Goal: Task Accomplishment & Management: Complete application form

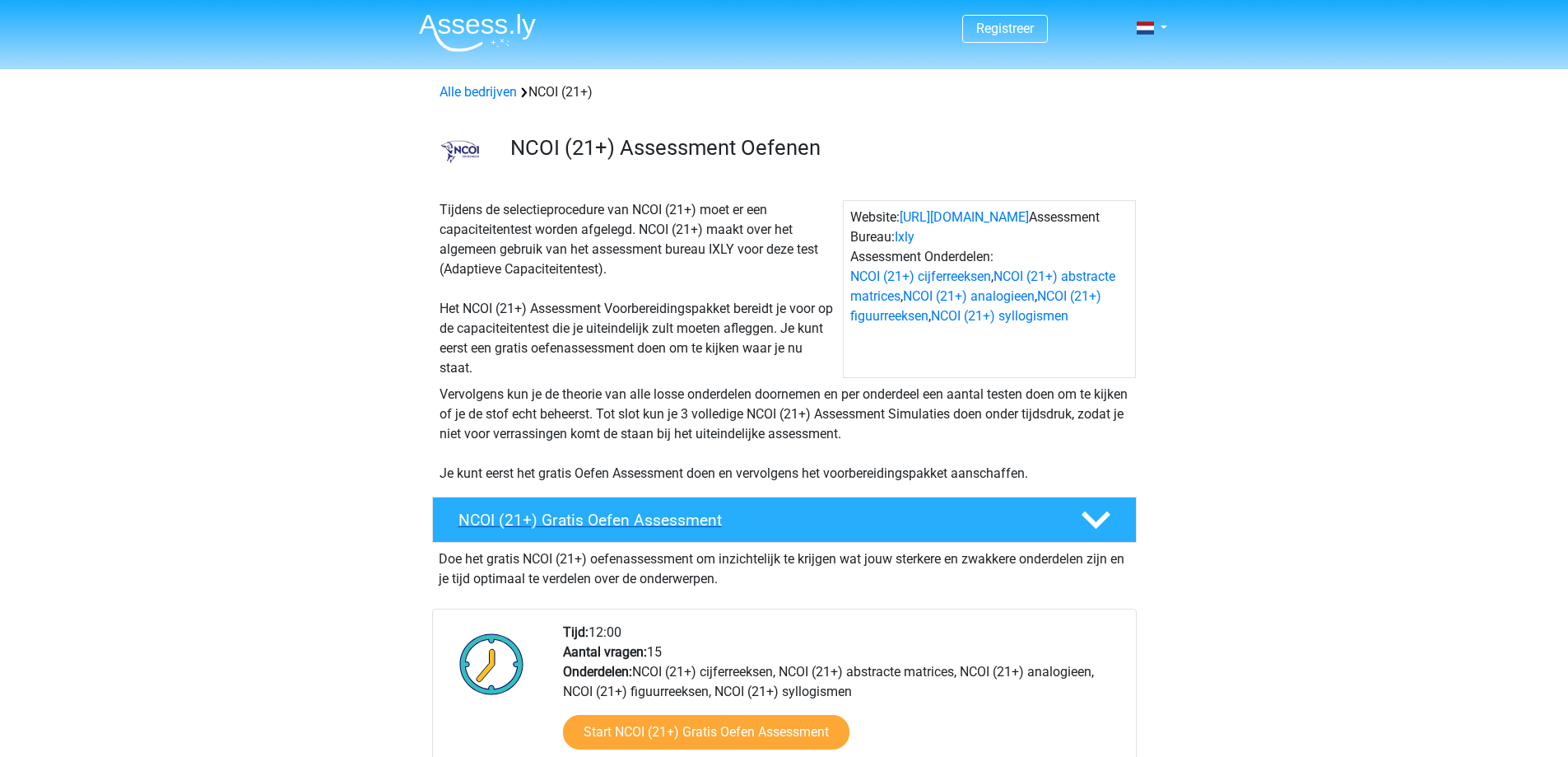
click at [678, 515] on h4 "NCOI (21+) Gratis Oefen Assessment" at bounding box center [756, 519] width 596 height 19
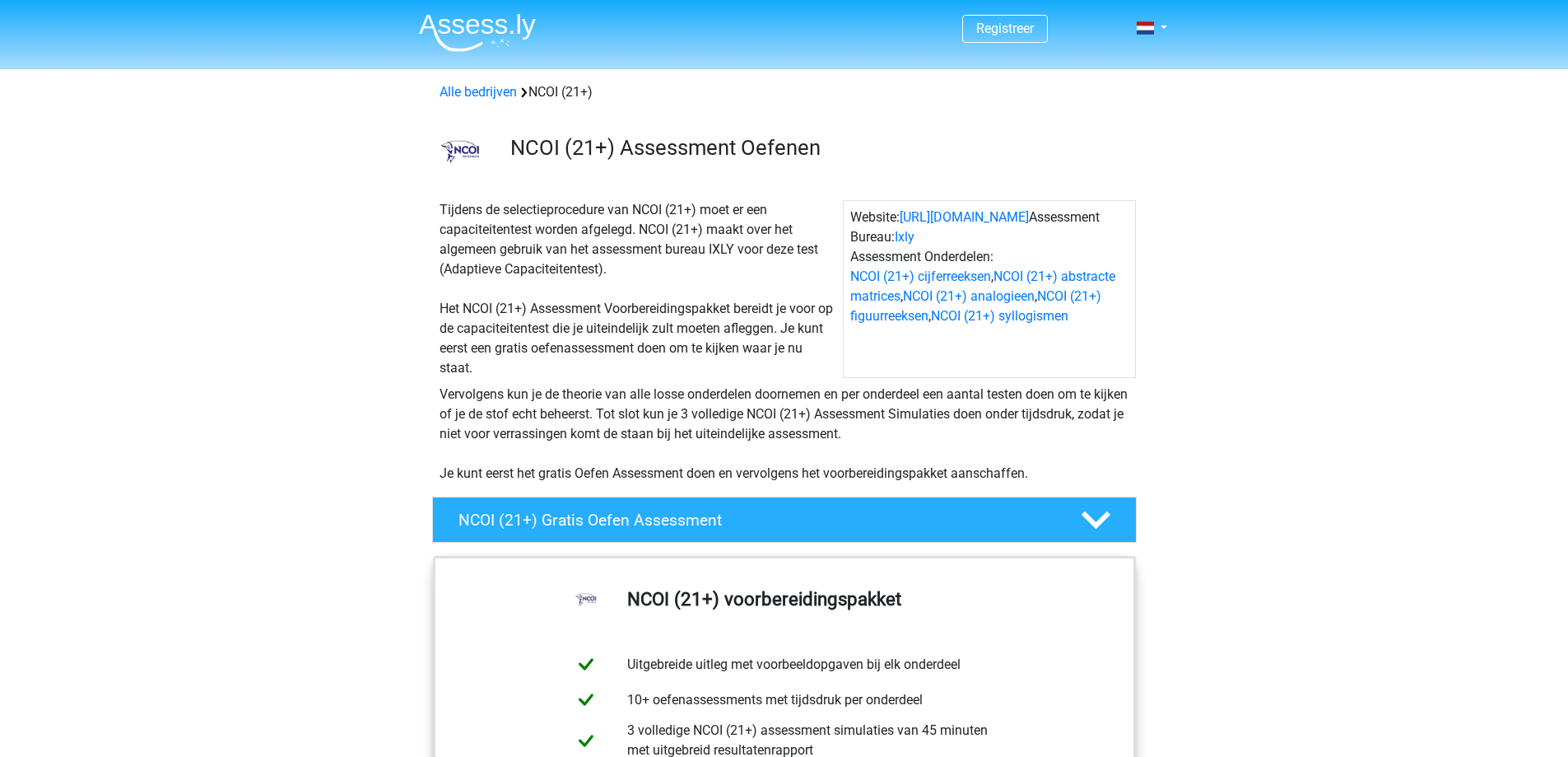
scroll to position [494, 0]
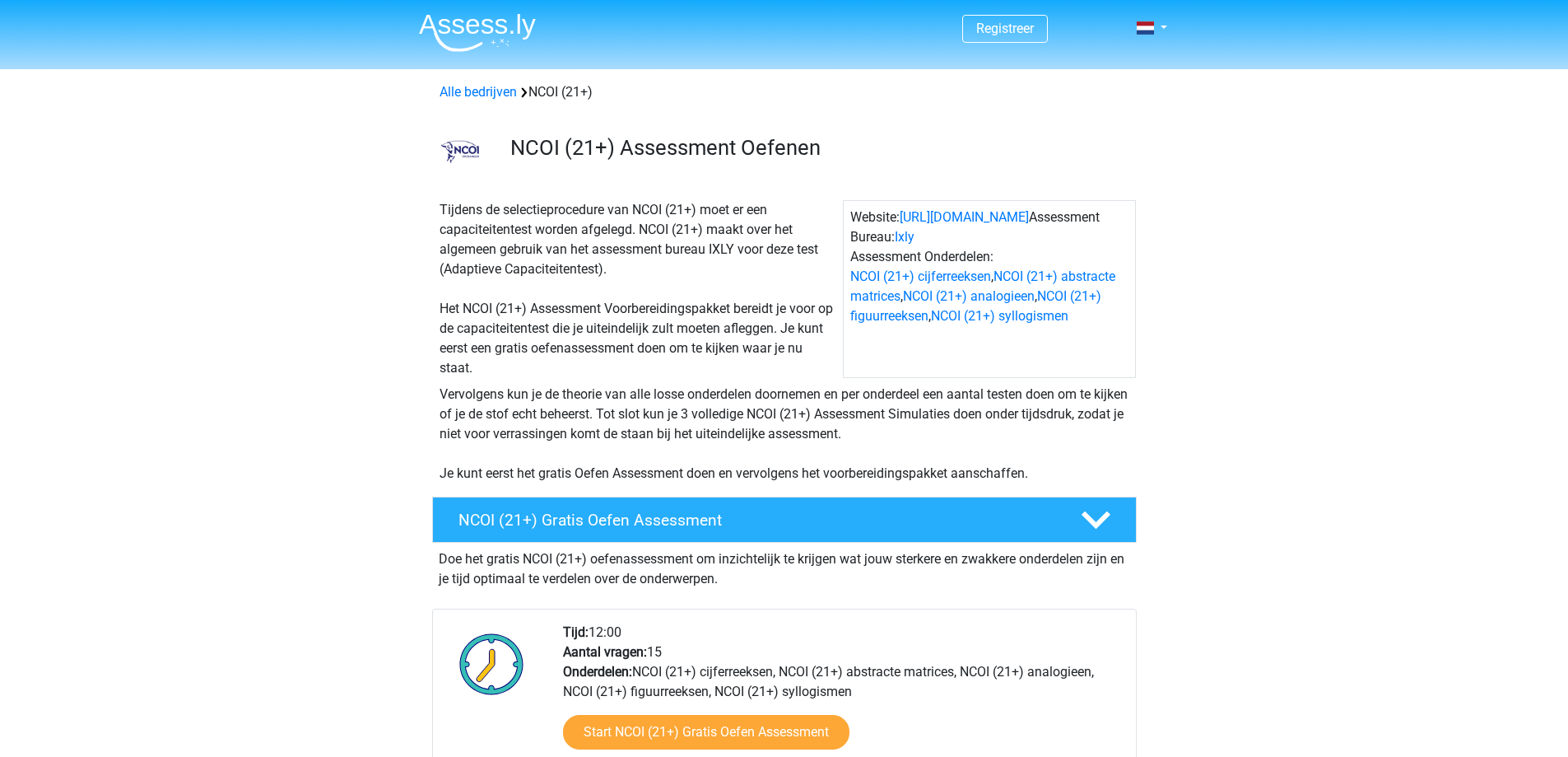
scroll to position [165, 0]
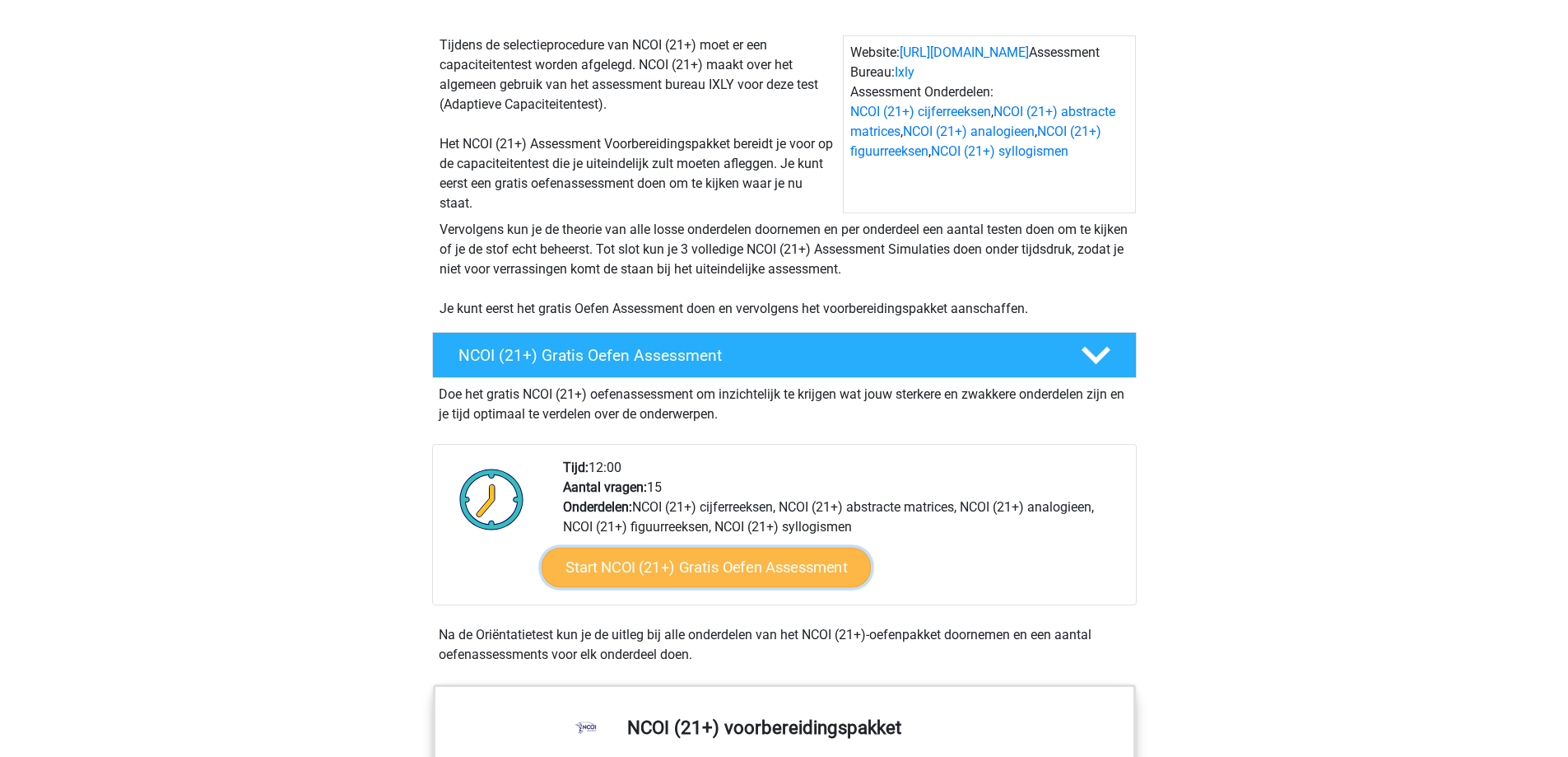
click at [749, 569] on link "Start NCOI (21+) Gratis Oefen Assessment" at bounding box center [706, 568] width 330 height 39
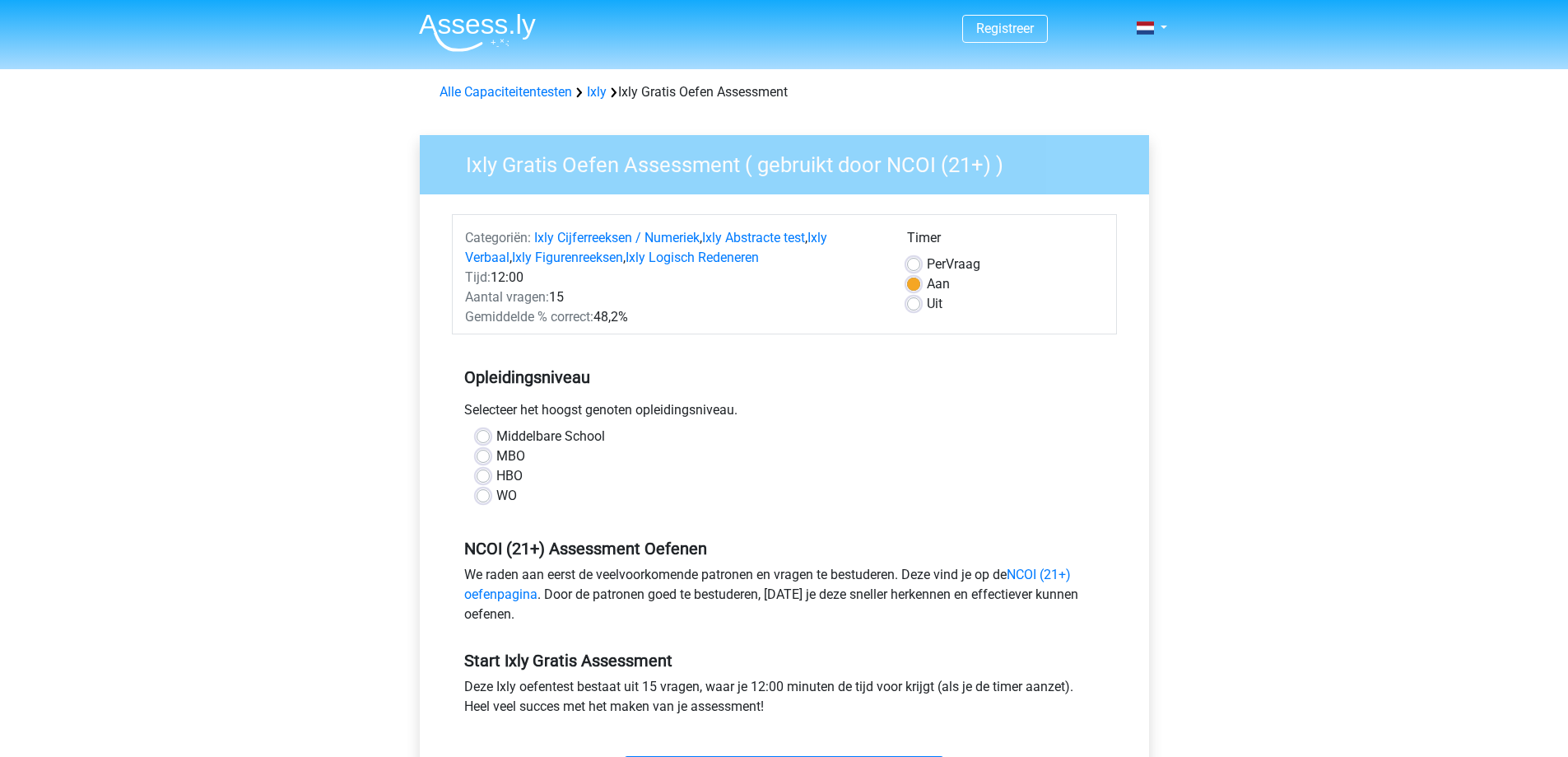
click at [497, 499] on label "WO" at bounding box center [506, 496] width 21 height 20
click at [484, 499] on input "WO" at bounding box center [483, 494] width 13 height 17
radio input "true"
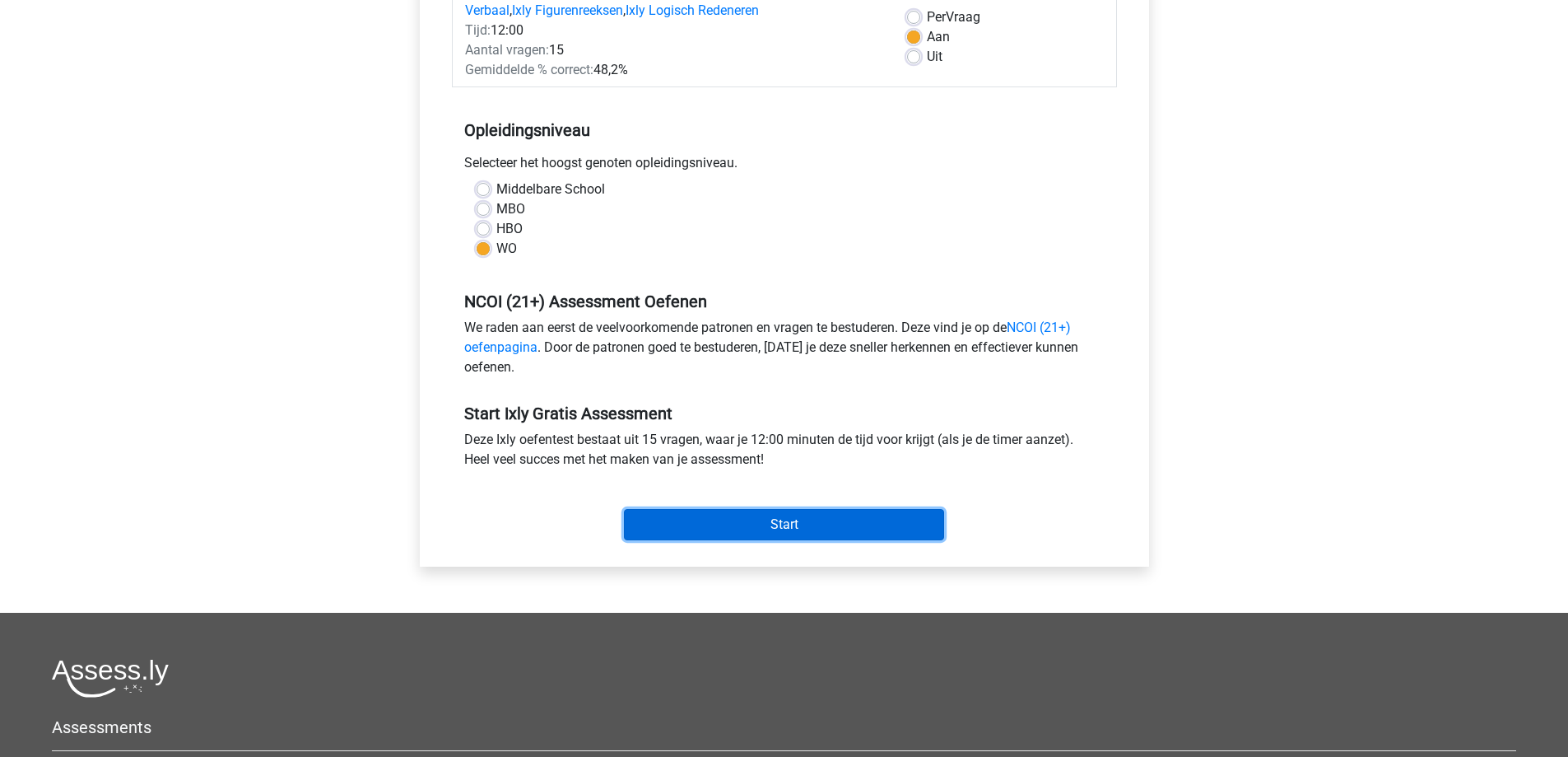
click at [769, 529] on input "Start" at bounding box center [784, 524] width 320 height 31
click at [1043, 324] on link "NCOI (21+) oefenpagina" at bounding box center [767, 338] width 606 height 35
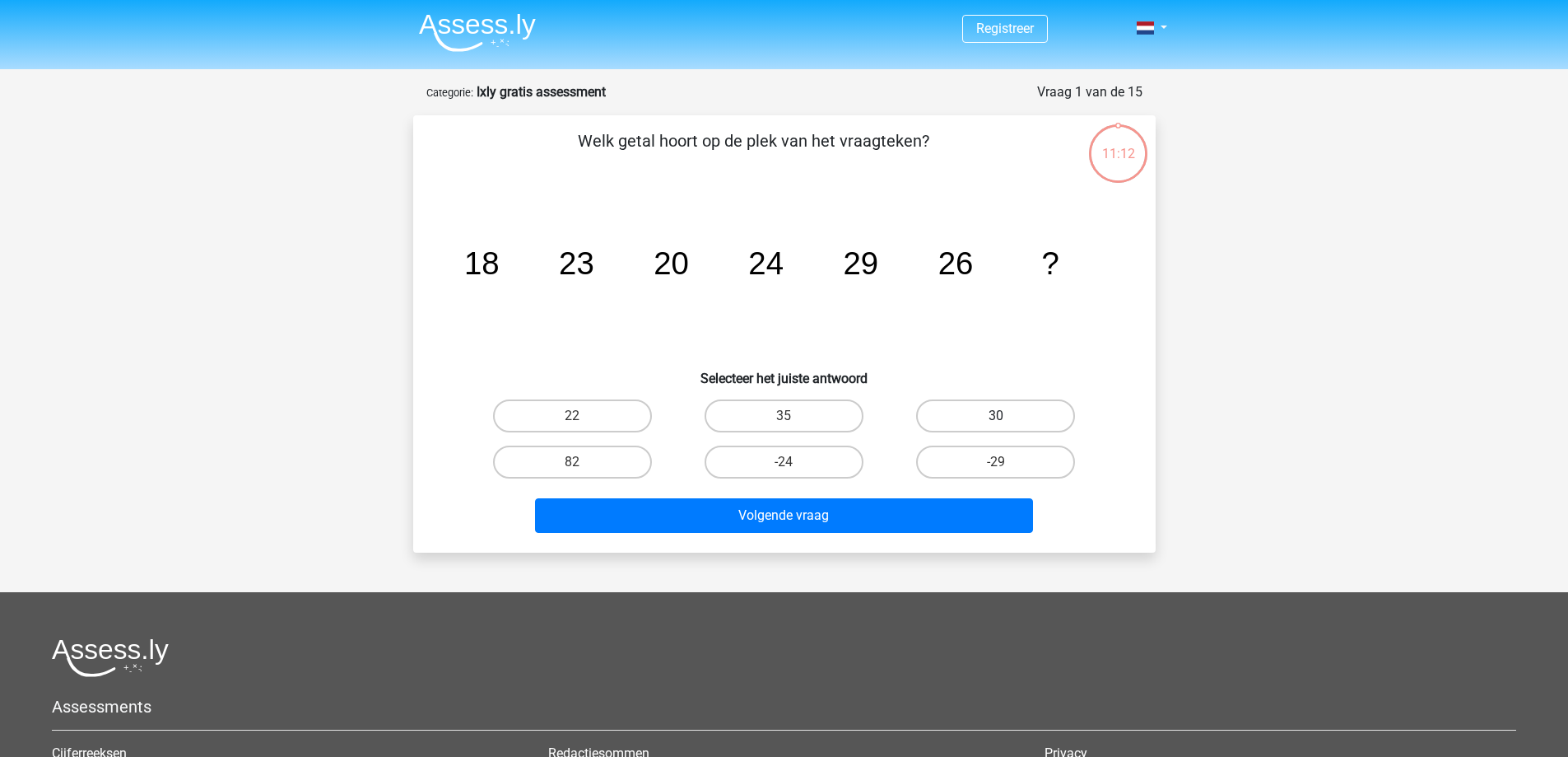
click at [1027, 402] on label "30" at bounding box center [996, 416] width 159 height 33
click at [1007, 416] on input "30" at bounding box center [1001, 421] width 11 height 11
radio input "true"
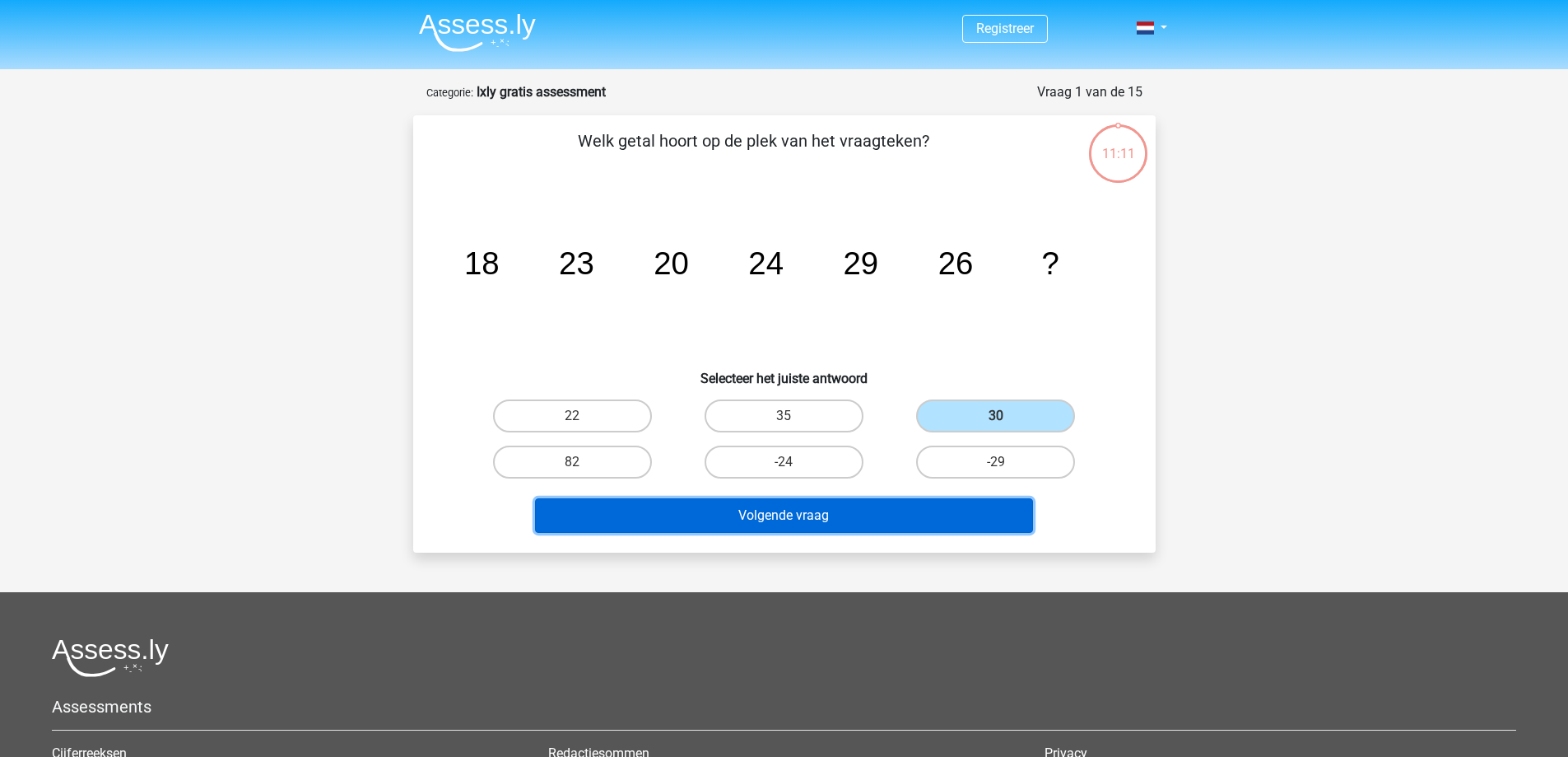
click at [866, 523] on button "Volgende vraag" at bounding box center [784, 515] width 498 height 34
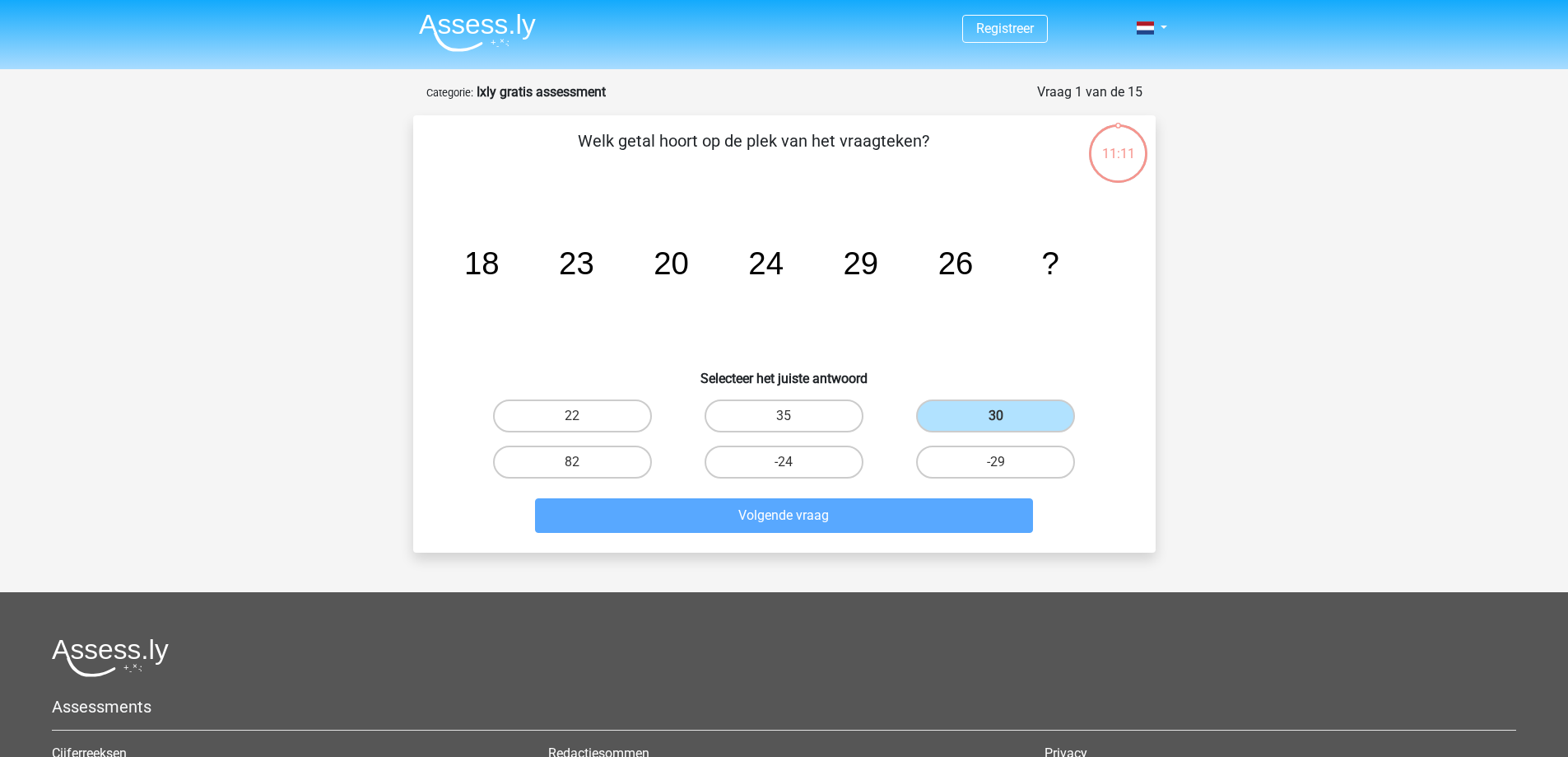
scroll to position [82, 0]
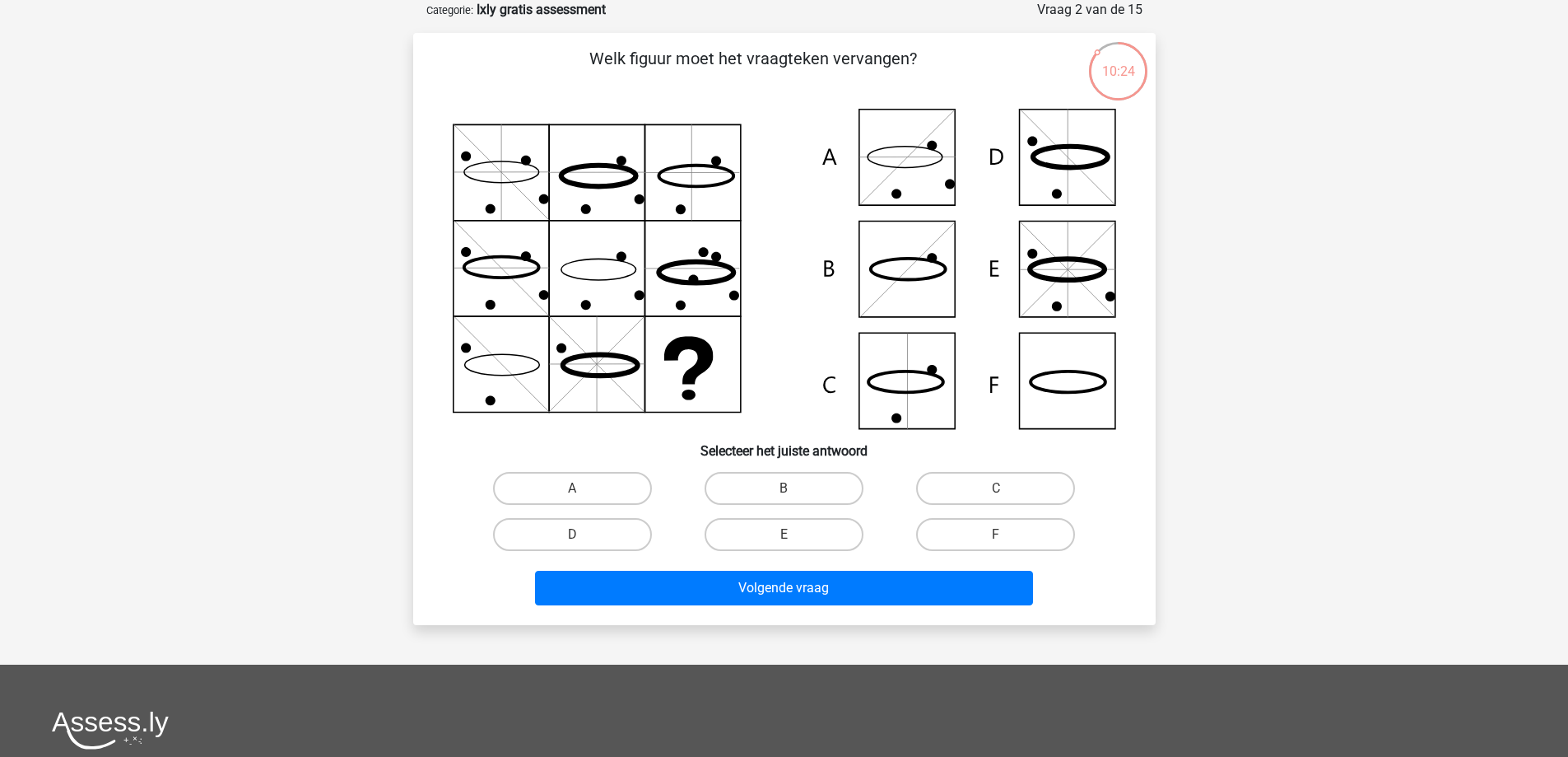
click at [1075, 384] on icon at bounding box center [784, 269] width 663 height 320
click at [1005, 526] on label "F" at bounding box center [996, 535] width 159 height 33
click at [1005, 534] on input "F" at bounding box center [1001, 539] width 11 height 11
radio input "true"
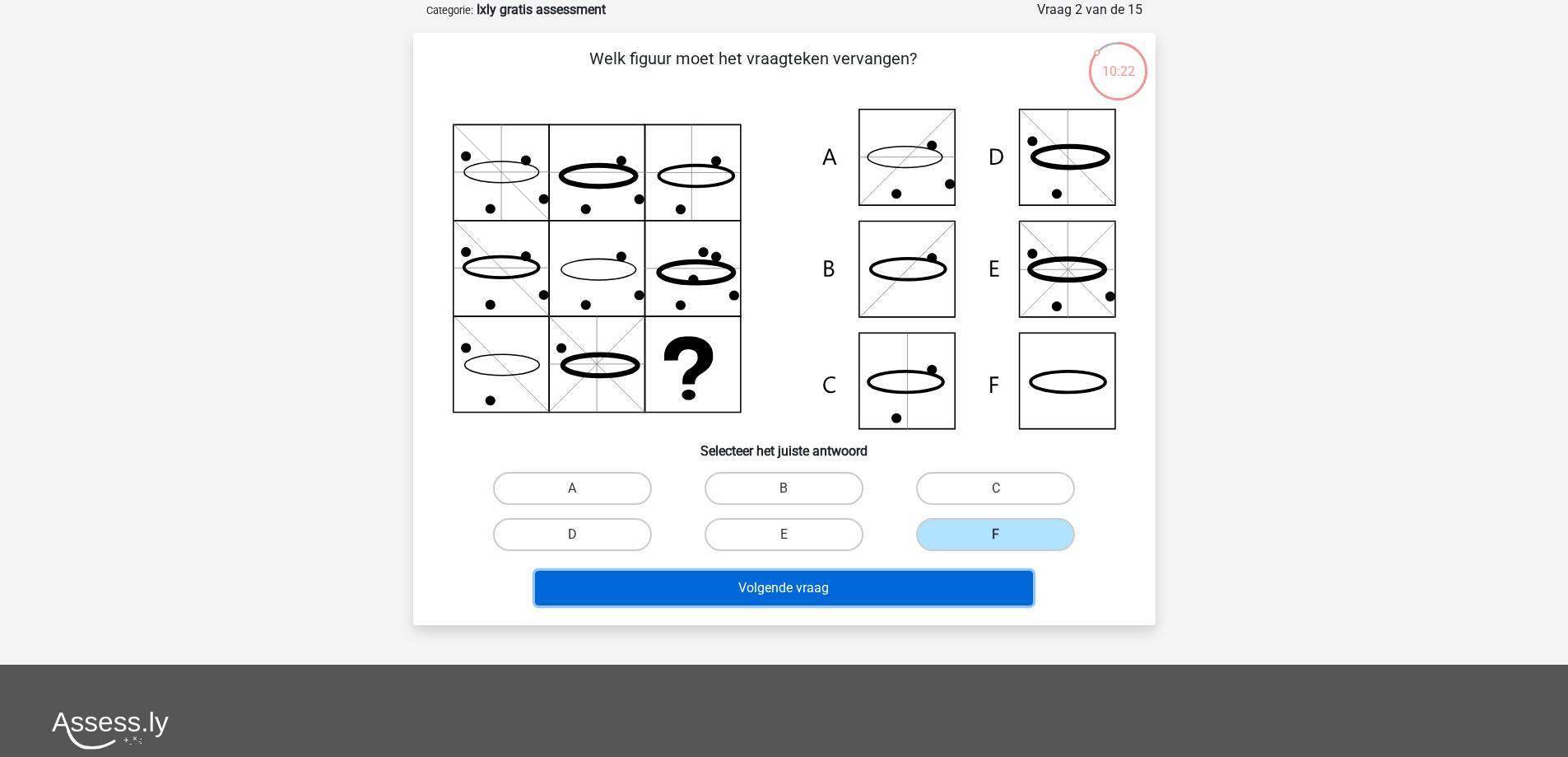
click at [879, 579] on button "Volgende vraag" at bounding box center [784, 587] width 498 height 34
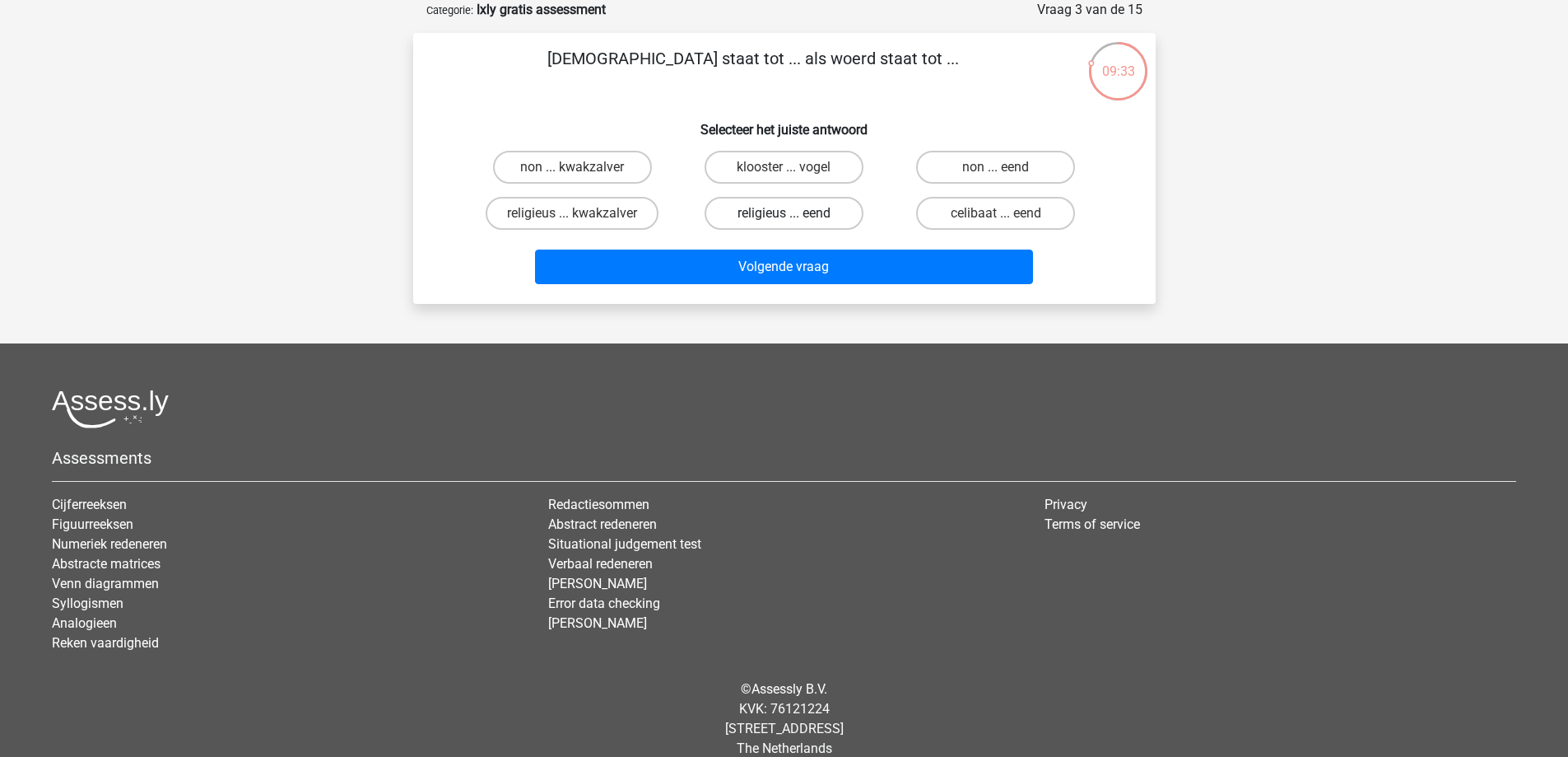
click at [779, 212] on label "religieus ... eend" at bounding box center [784, 214] width 159 height 33
click at [784, 213] on input "religieus ... eend" at bounding box center [789, 218] width 11 height 11
radio input "true"
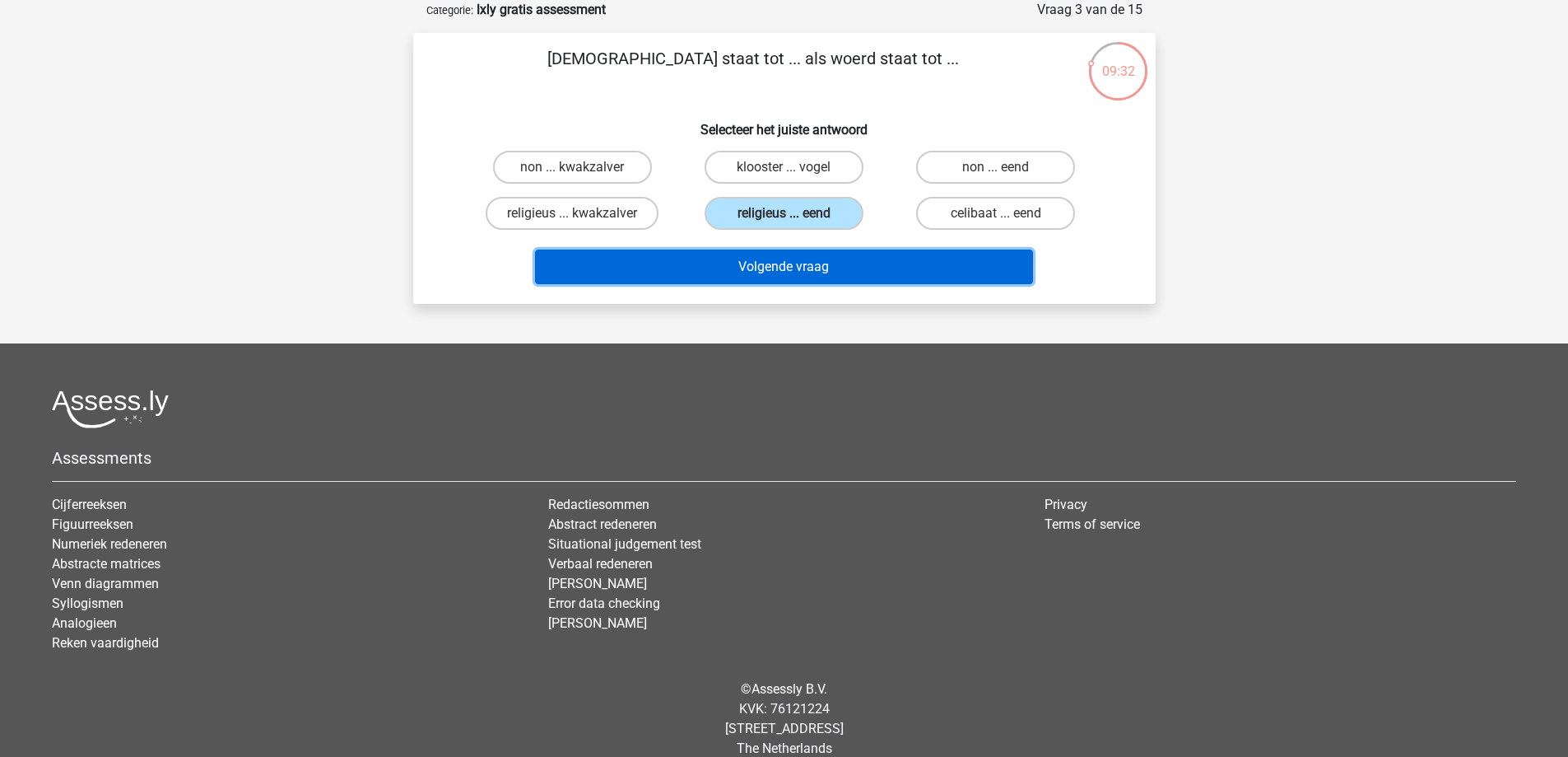
click at [825, 260] on button "Volgende vraag" at bounding box center [784, 266] width 498 height 34
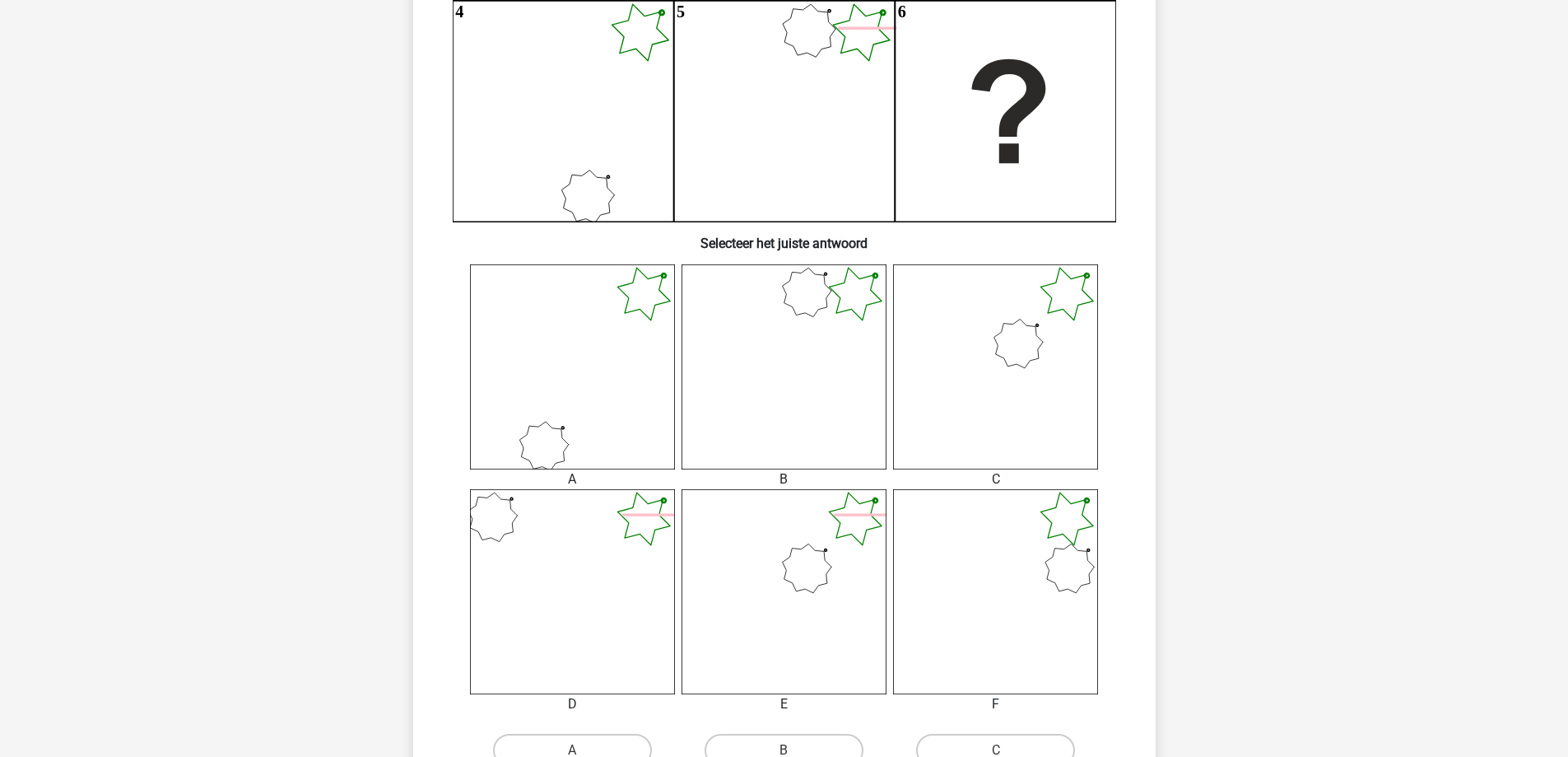
scroll to position [494, 0]
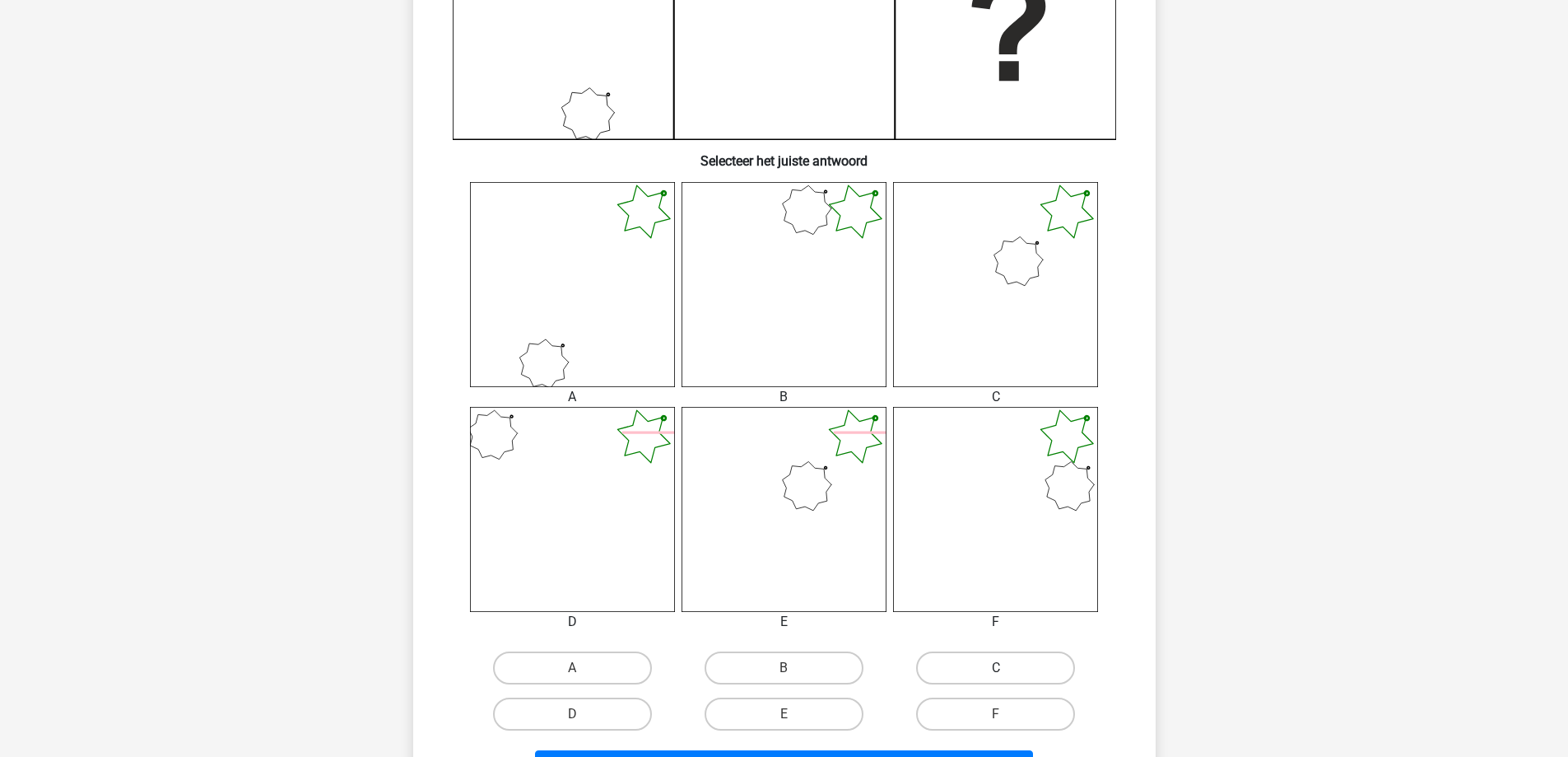
click at [971, 673] on label "C" at bounding box center [996, 669] width 159 height 33
click at [996, 673] on input "C" at bounding box center [1001, 673] width 11 height 11
radio input "true"
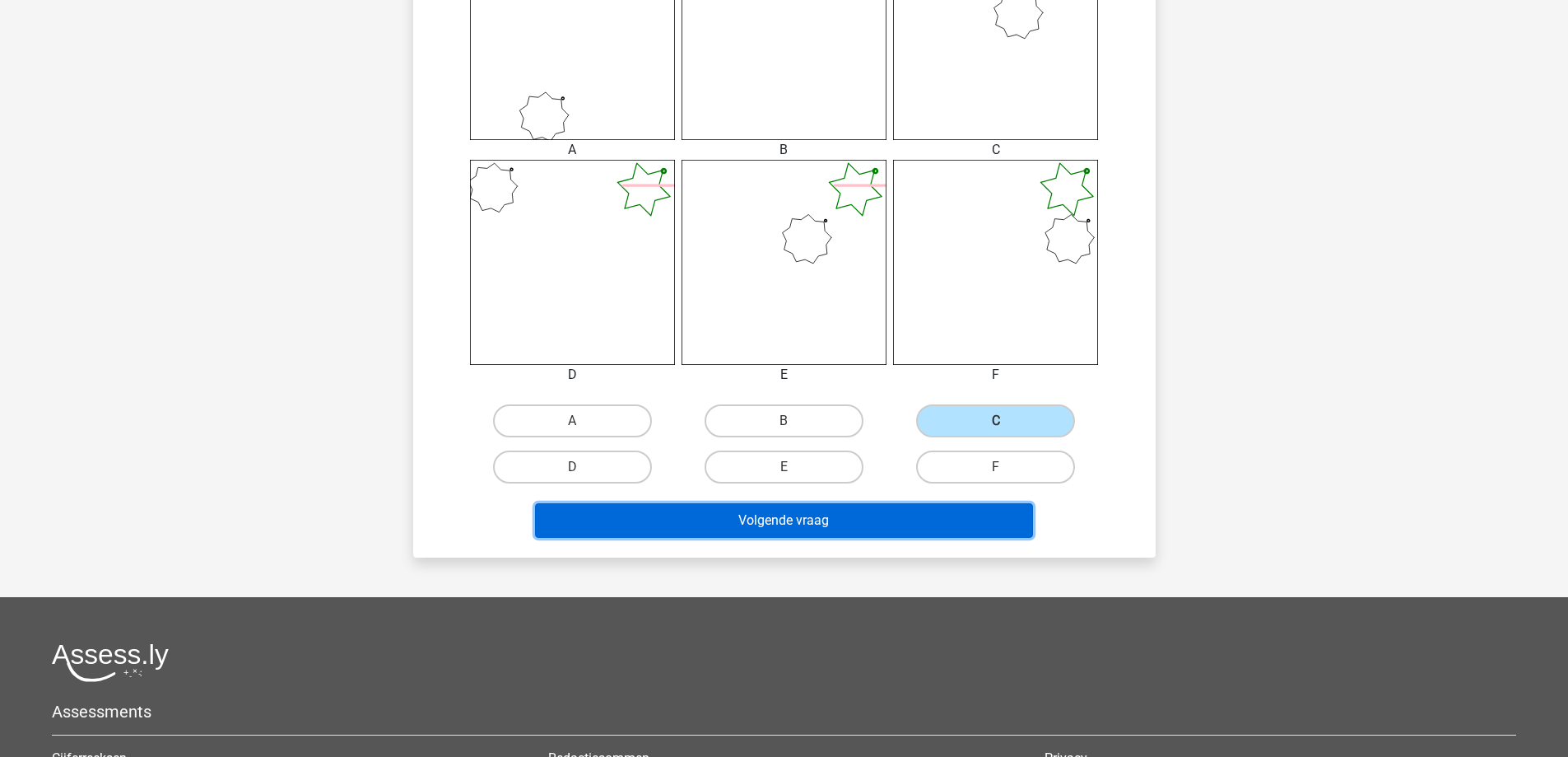
click at [919, 512] on button "Volgende vraag" at bounding box center [784, 520] width 498 height 34
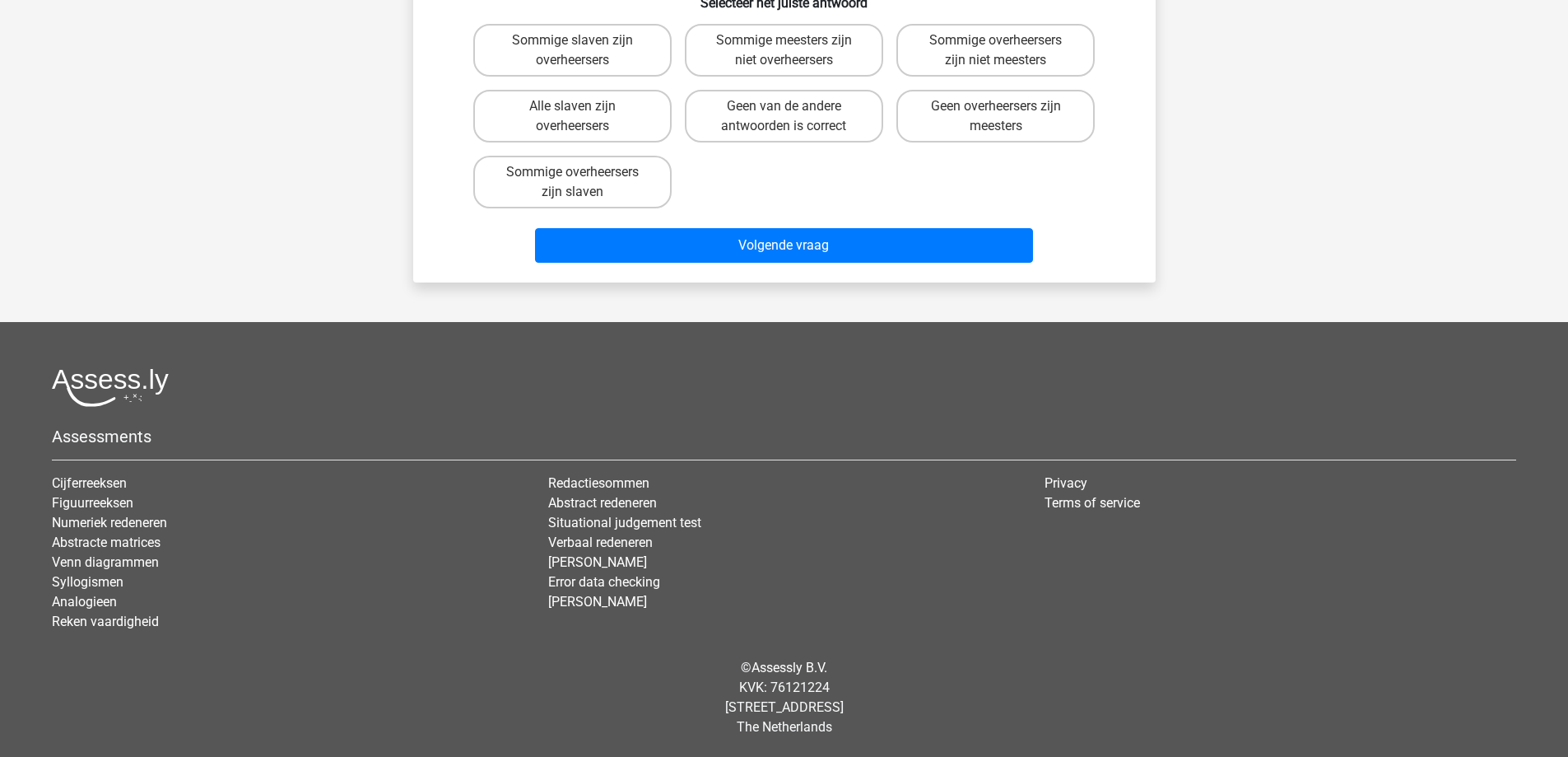
scroll to position [82, 0]
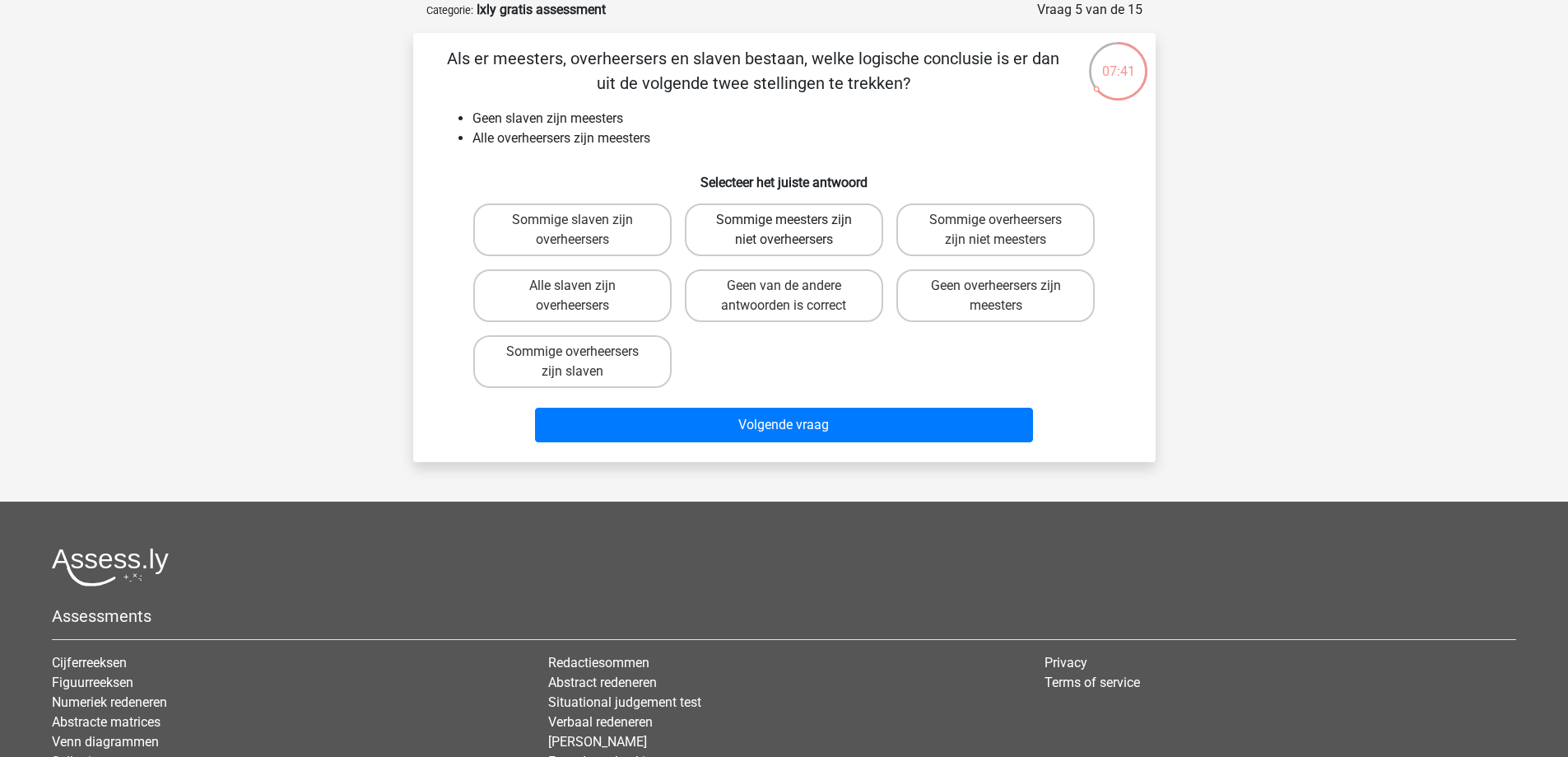
click at [805, 227] on label "Sommige meesters zijn niet overheersers" at bounding box center [784, 230] width 198 height 53
click at [795, 227] on input "Sommige meesters zijn niet overheersers" at bounding box center [789, 225] width 11 height 11
radio input "true"
click at [636, 357] on label "Sommige overheersers zijn slaven" at bounding box center [572, 361] width 198 height 53
click at [583, 357] on input "Sommige overheersers zijn slaven" at bounding box center [577, 356] width 11 height 11
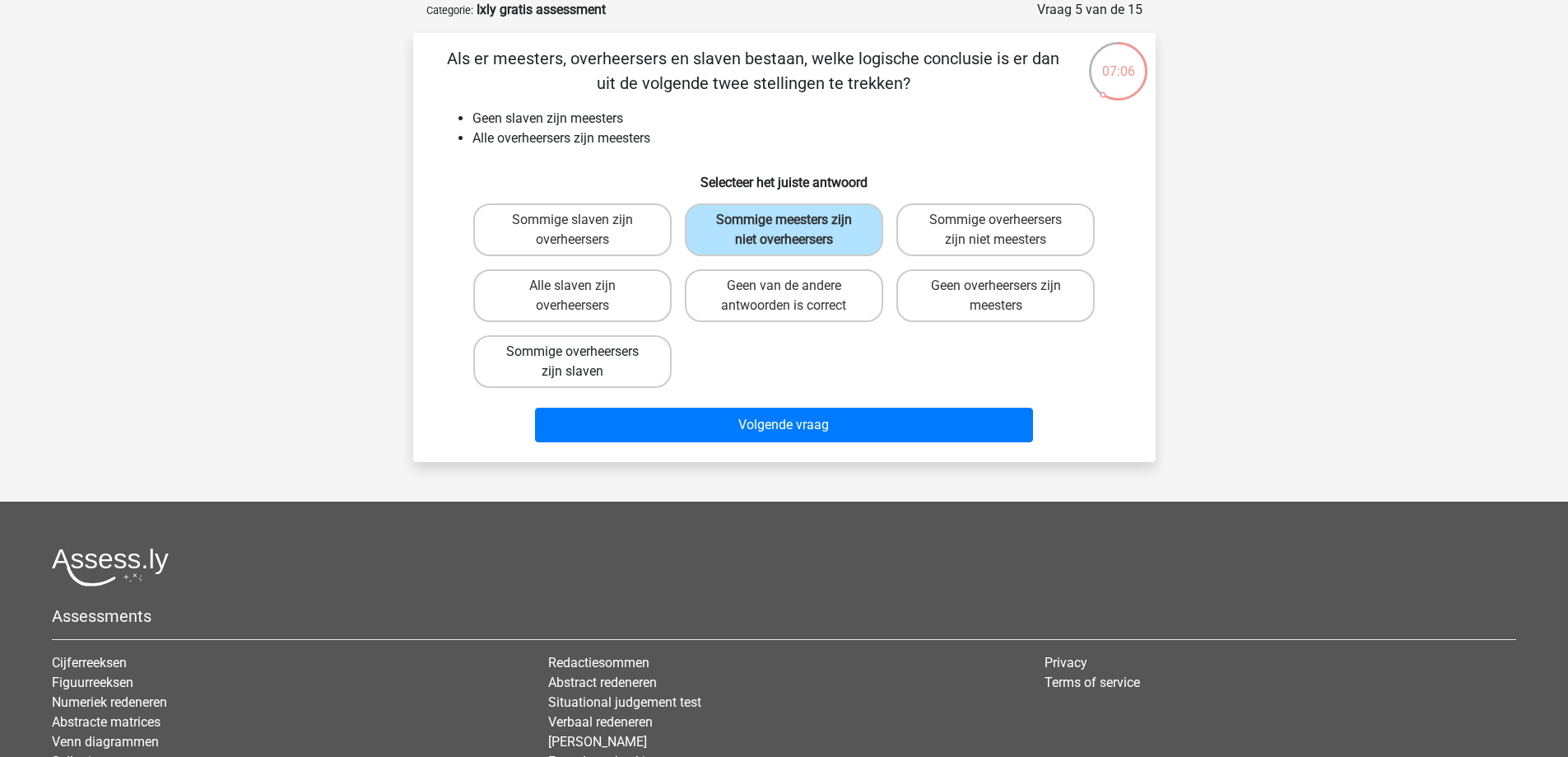
radio input "true"
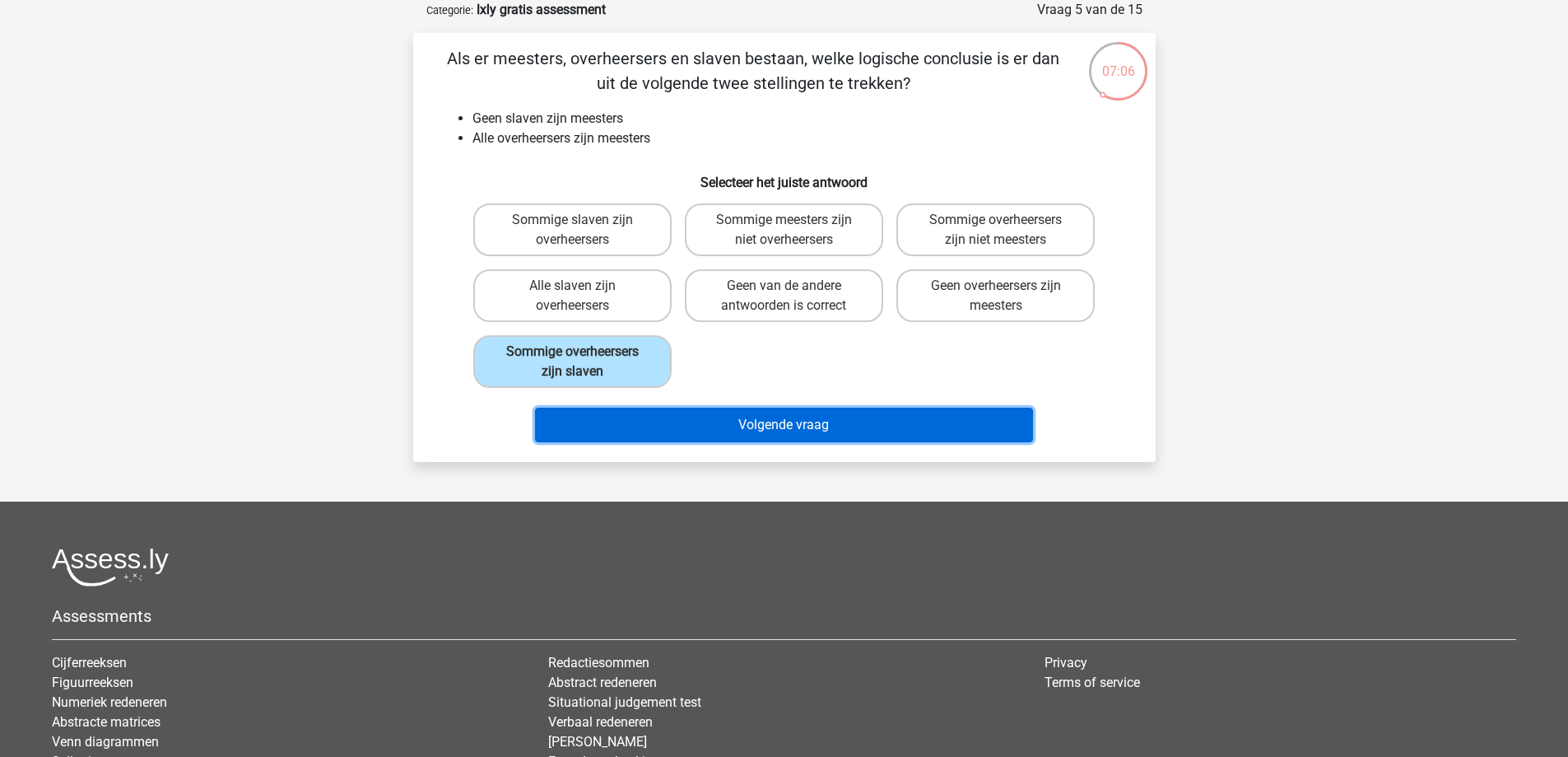
click at [780, 416] on button "Volgende vraag" at bounding box center [784, 424] width 498 height 34
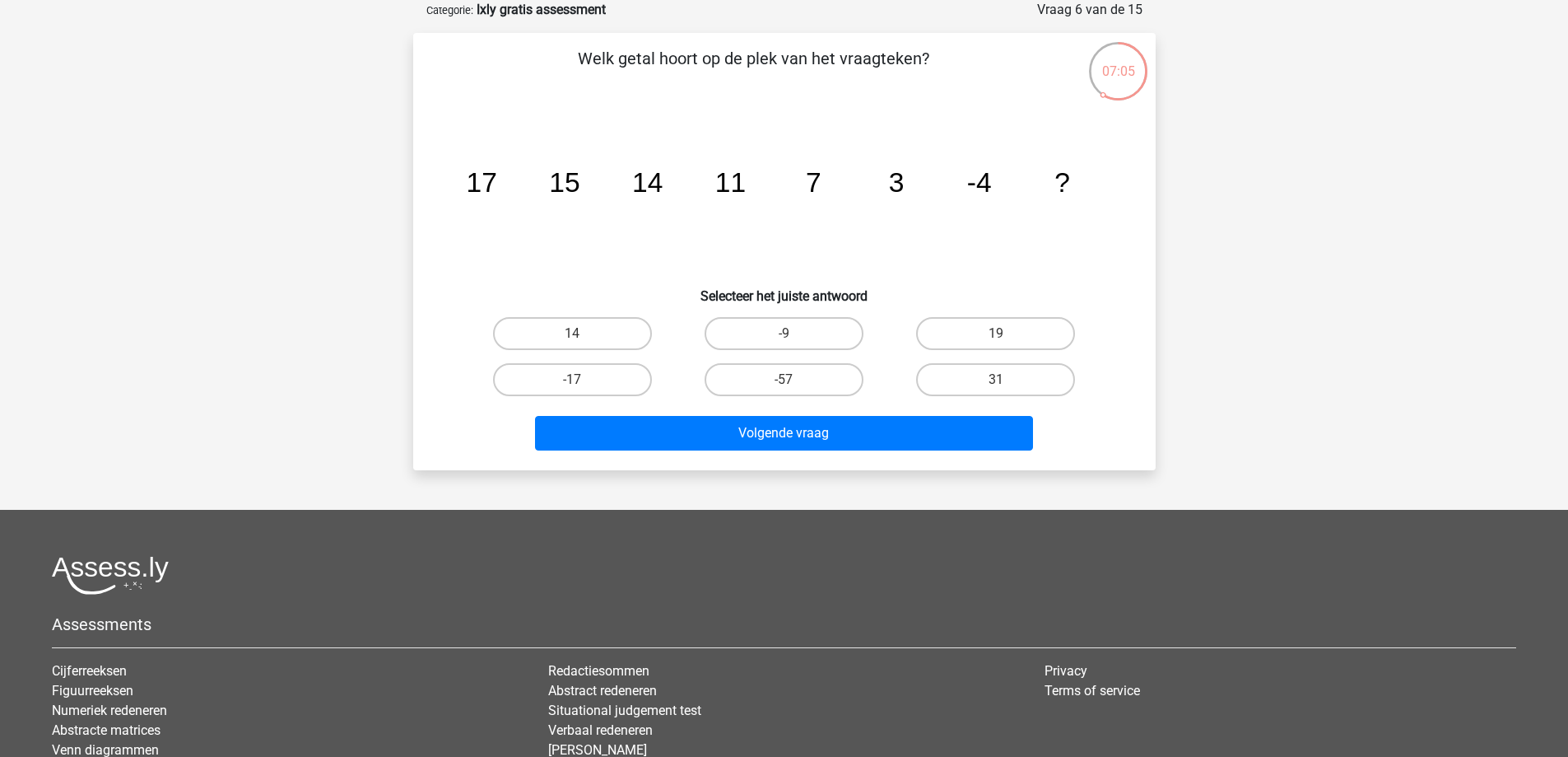
scroll to position [0, 0]
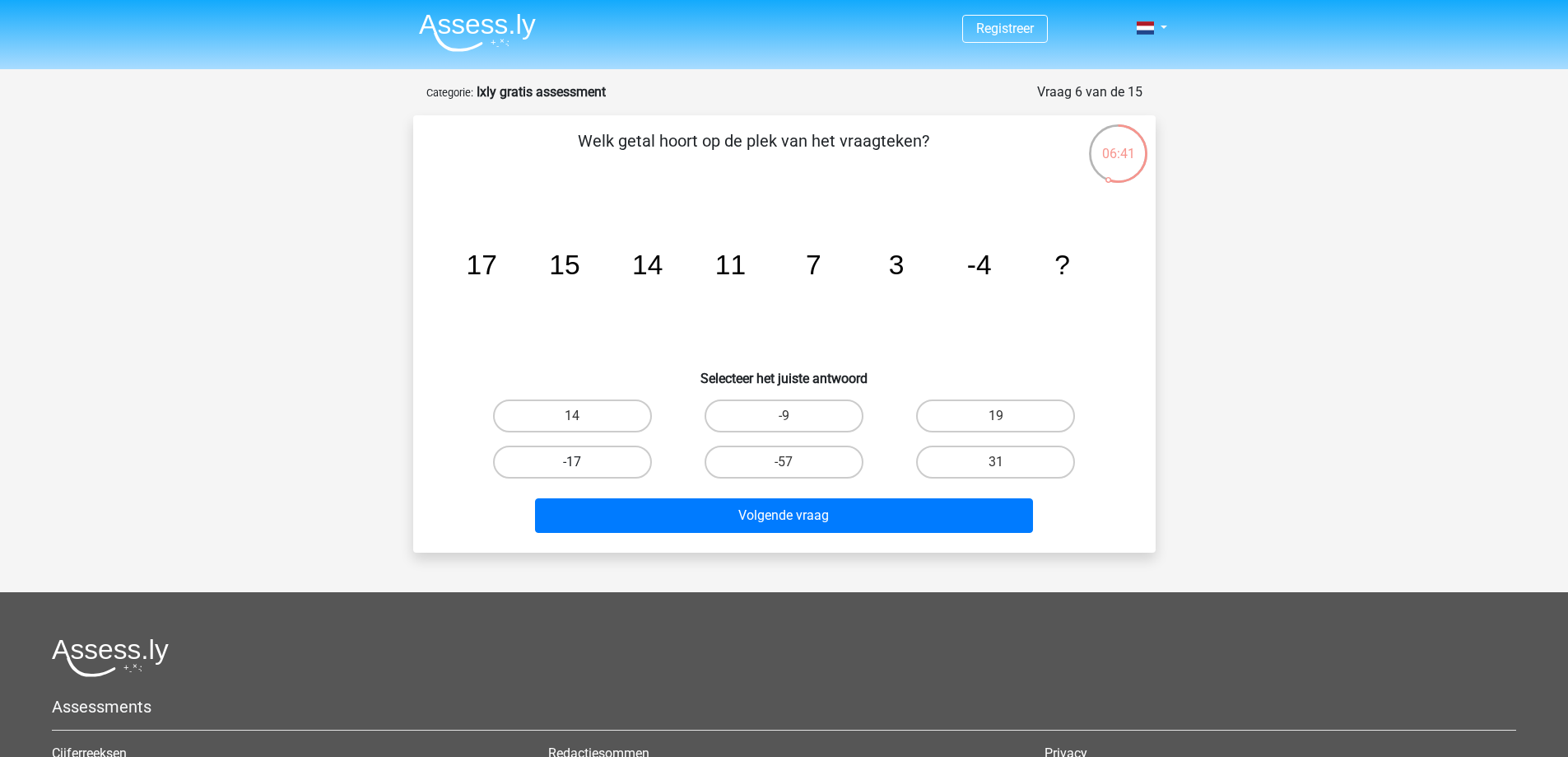
click at [575, 456] on label "-17" at bounding box center [573, 462] width 159 height 33
click at [575, 462] on input "-17" at bounding box center [577, 467] width 11 height 11
radio input "true"
click at [814, 406] on label "-9" at bounding box center [784, 416] width 159 height 33
click at [795, 416] on input "-9" at bounding box center [789, 421] width 11 height 11
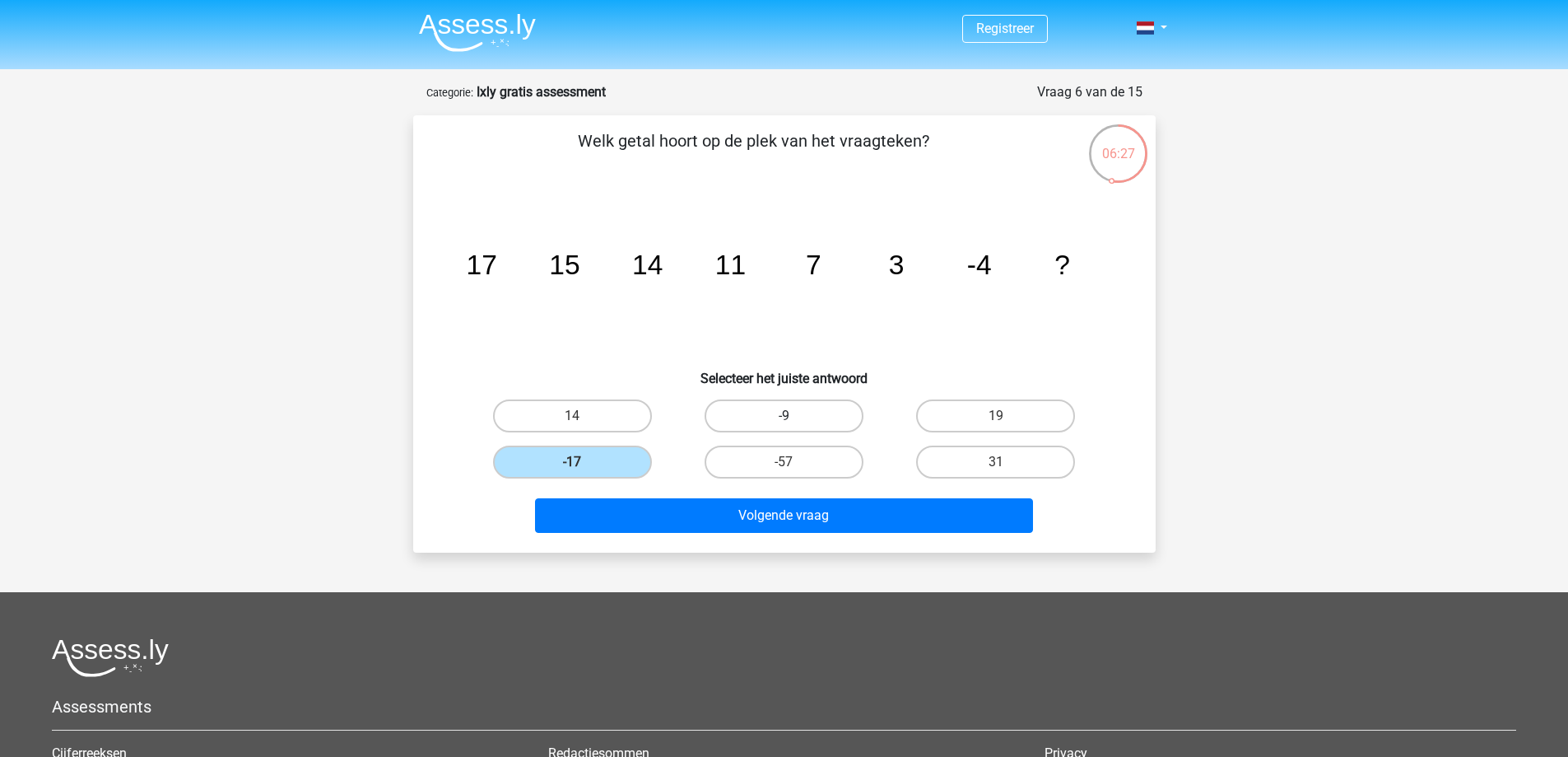
radio input "true"
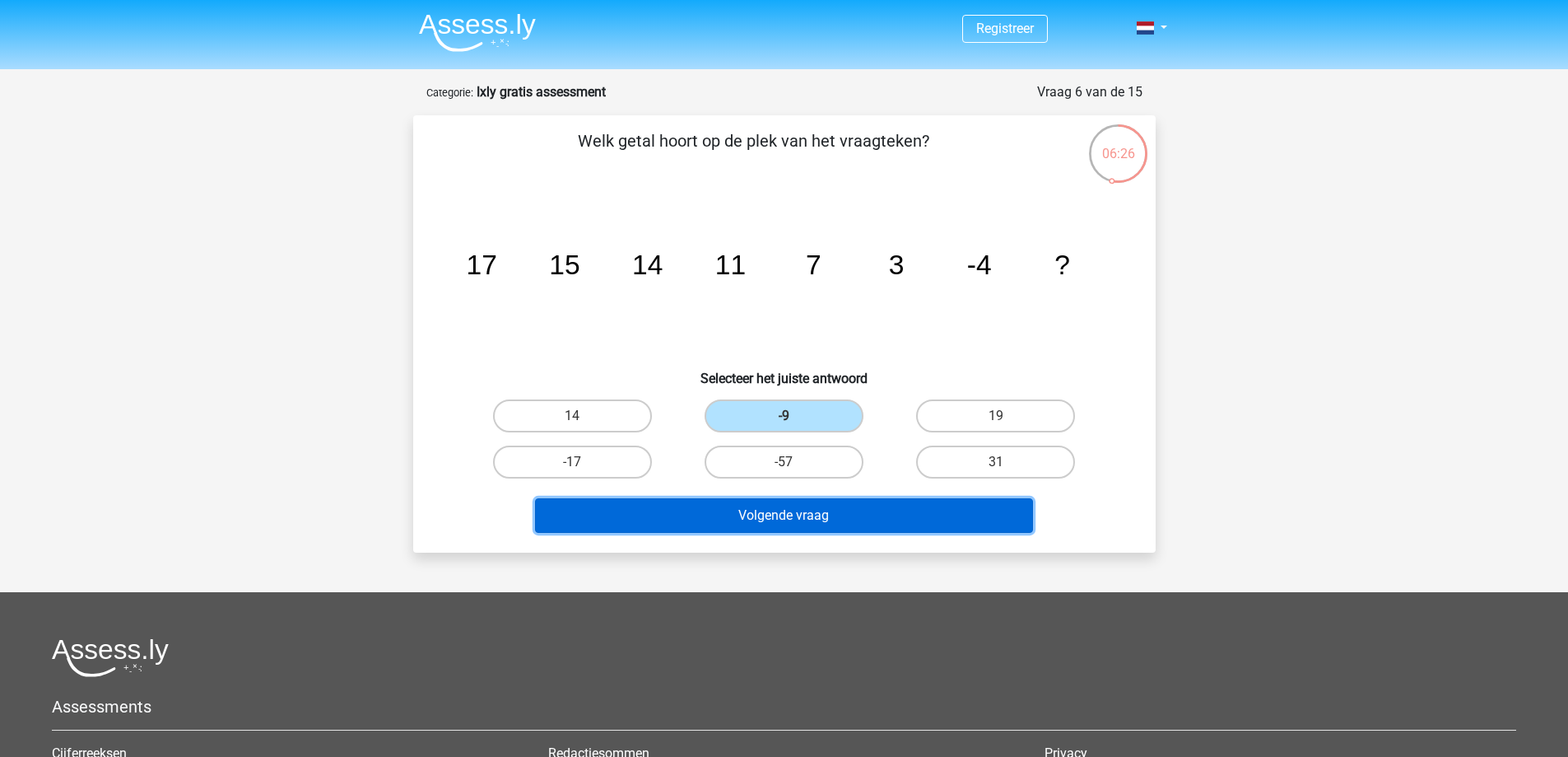
click at [790, 511] on button "Volgende vraag" at bounding box center [784, 515] width 498 height 34
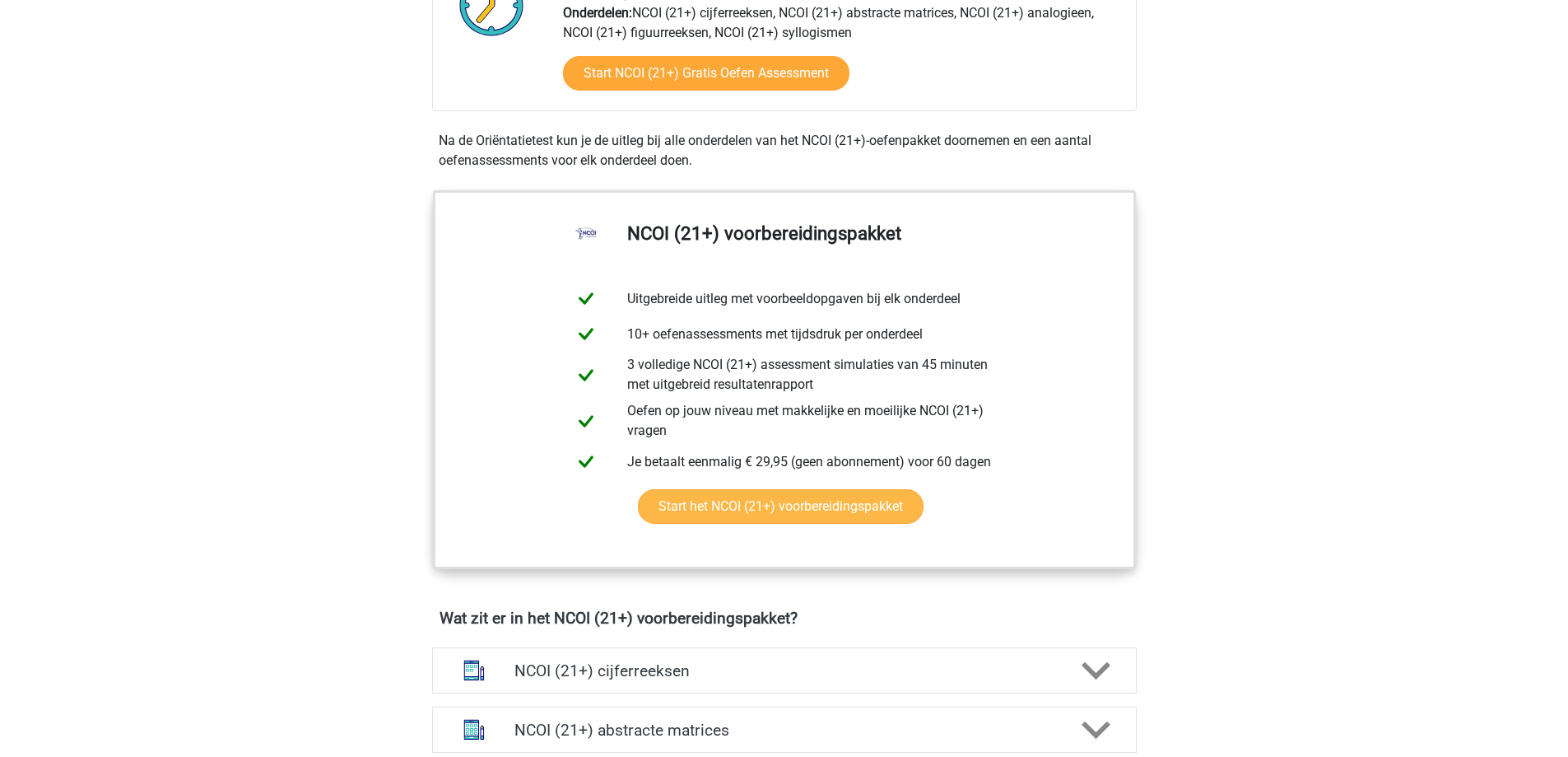
scroll to position [411, 0]
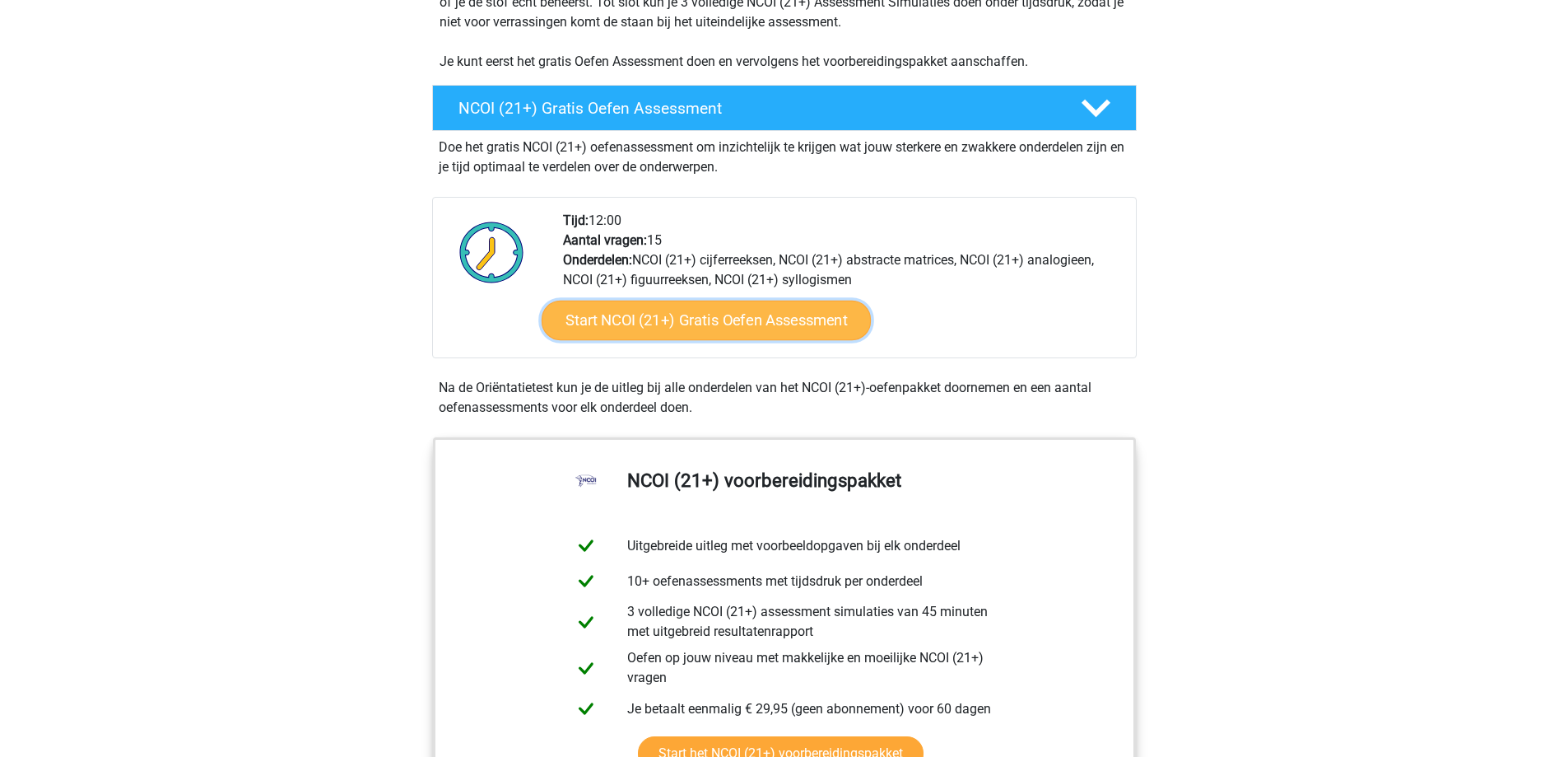
click at [760, 315] on link "Start NCOI (21+) Gratis Oefen Assessment" at bounding box center [706, 320] width 330 height 39
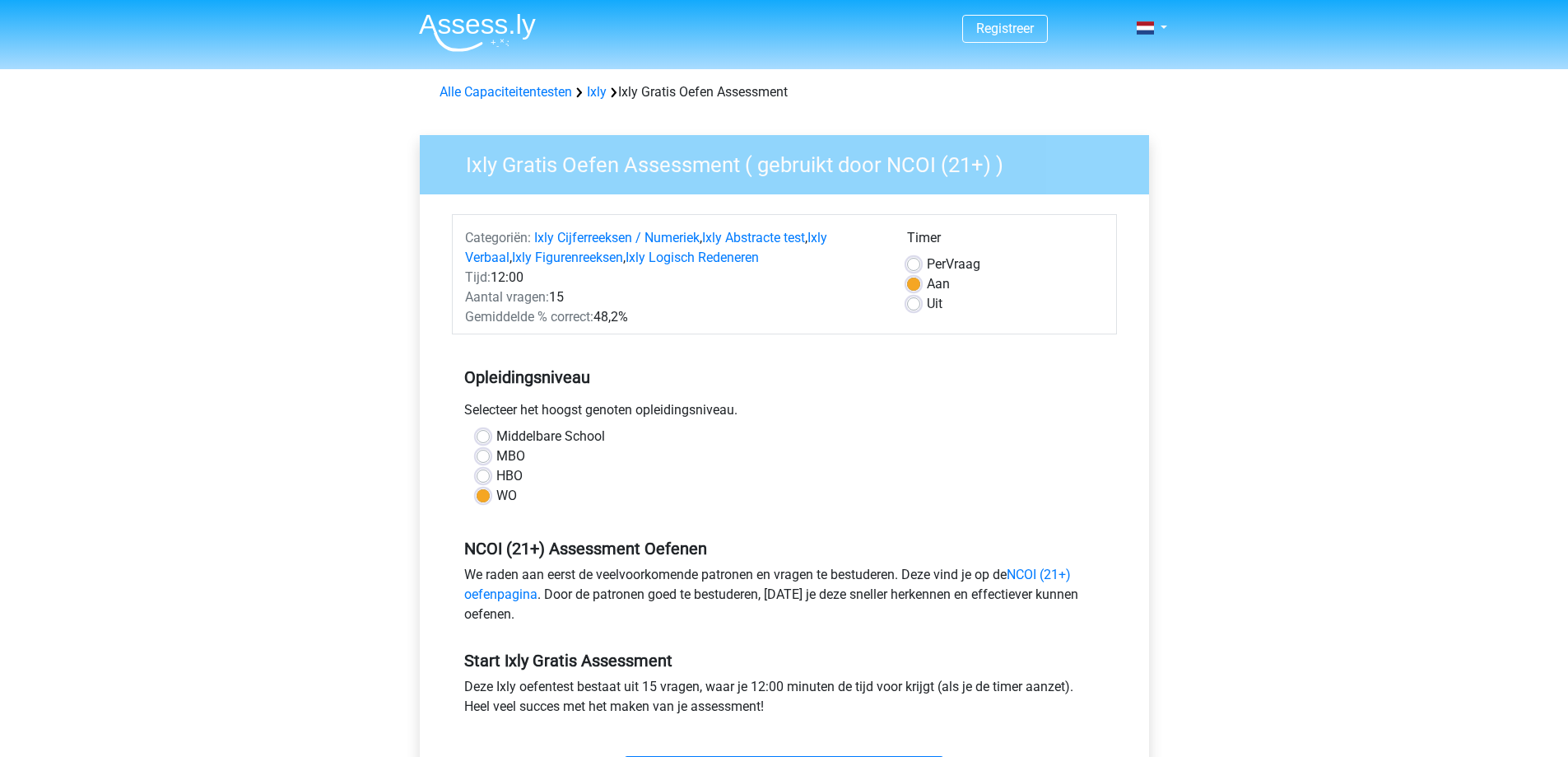
scroll to position [247, 0]
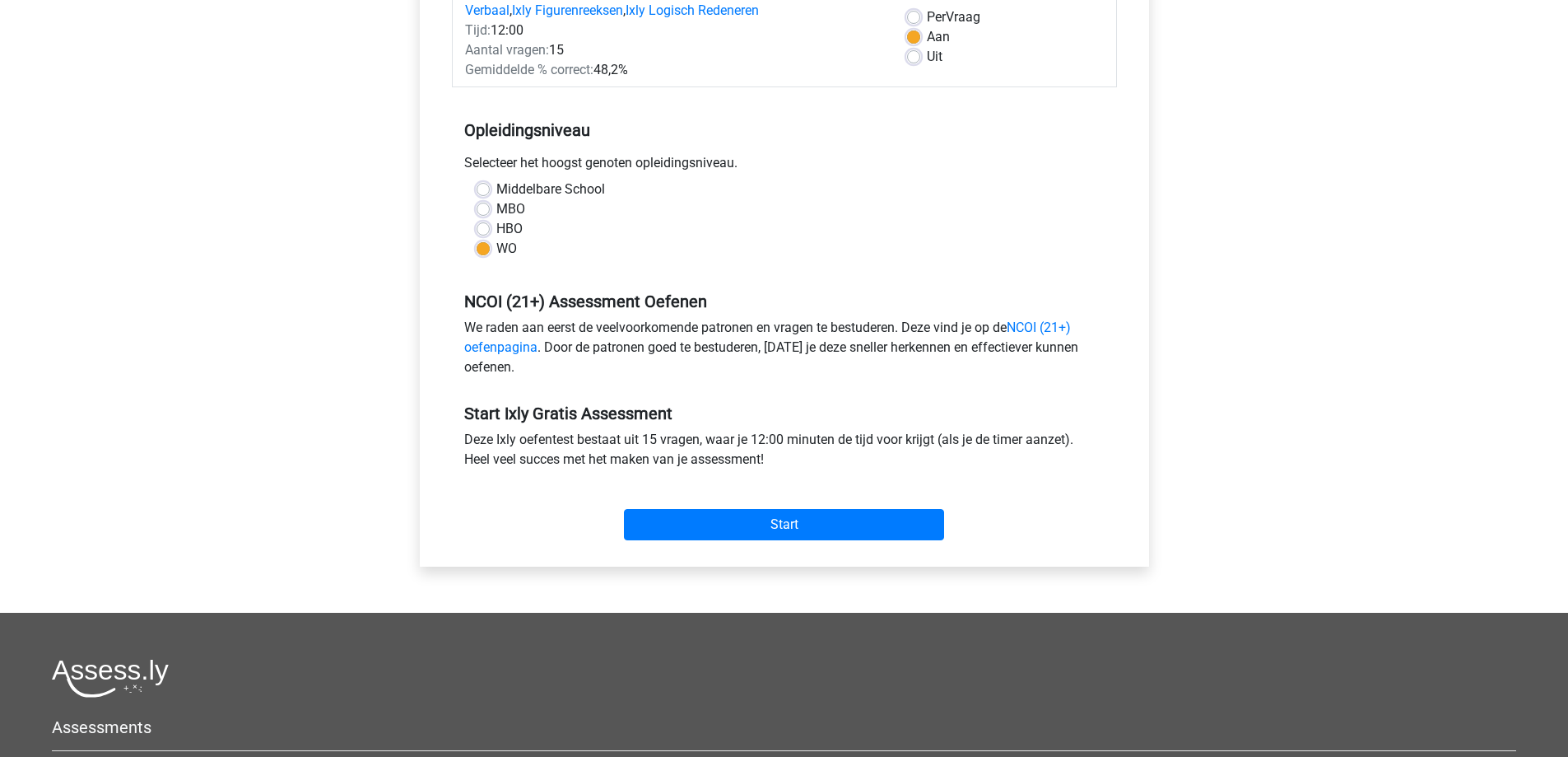
click at [497, 225] on label "HBO" at bounding box center [509, 229] width 26 height 20
click at [487, 225] on input "HBO" at bounding box center [483, 227] width 13 height 17
radio input "true"
click at [804, 514] on input "Start" at bounding box center [784, 524] width 320 height 31
